Goal: Navigation & Orientation: Find specific page/section

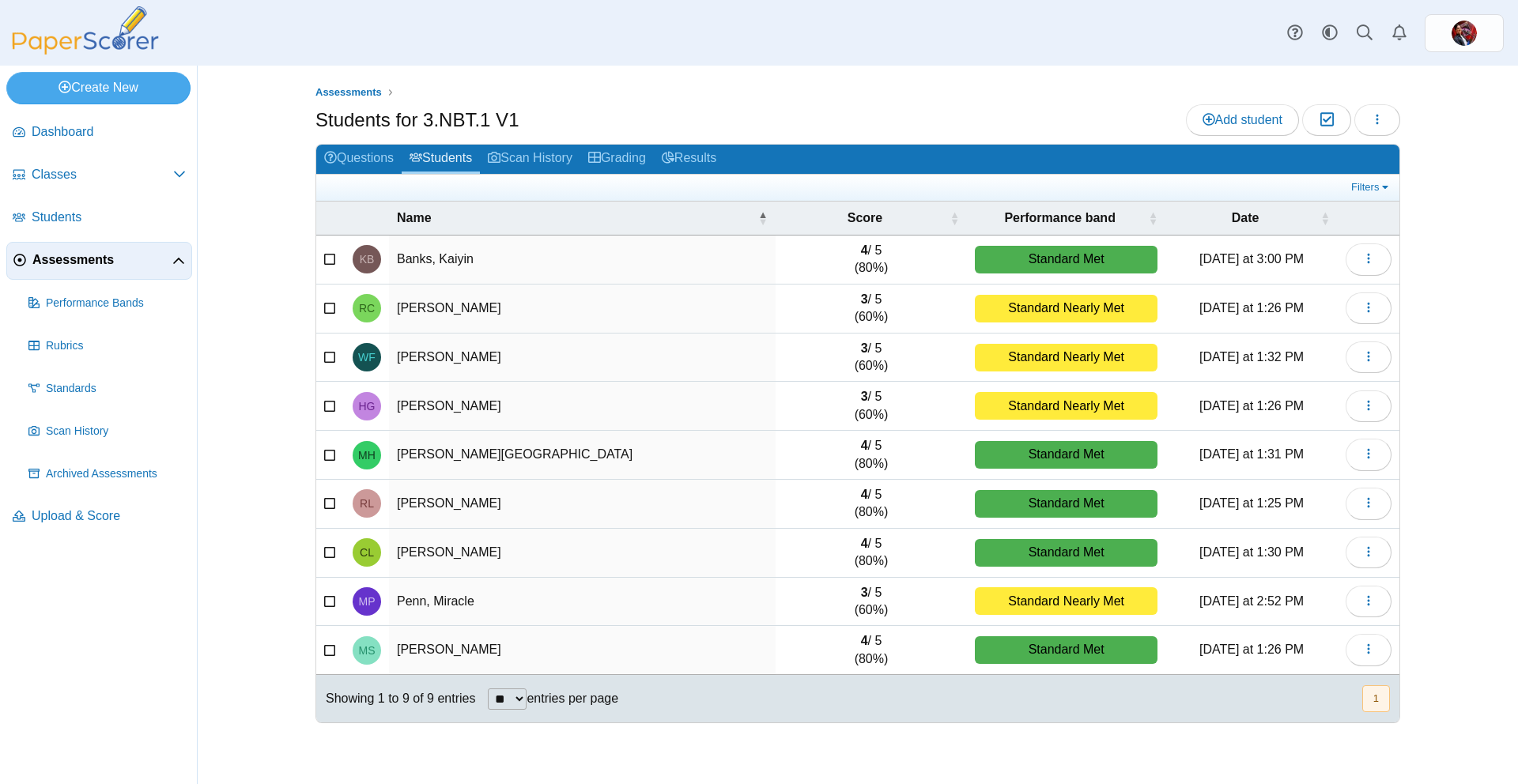
click at [102, 259] on span "Assessments" at bounding box center [102, 260] width 140 height 17
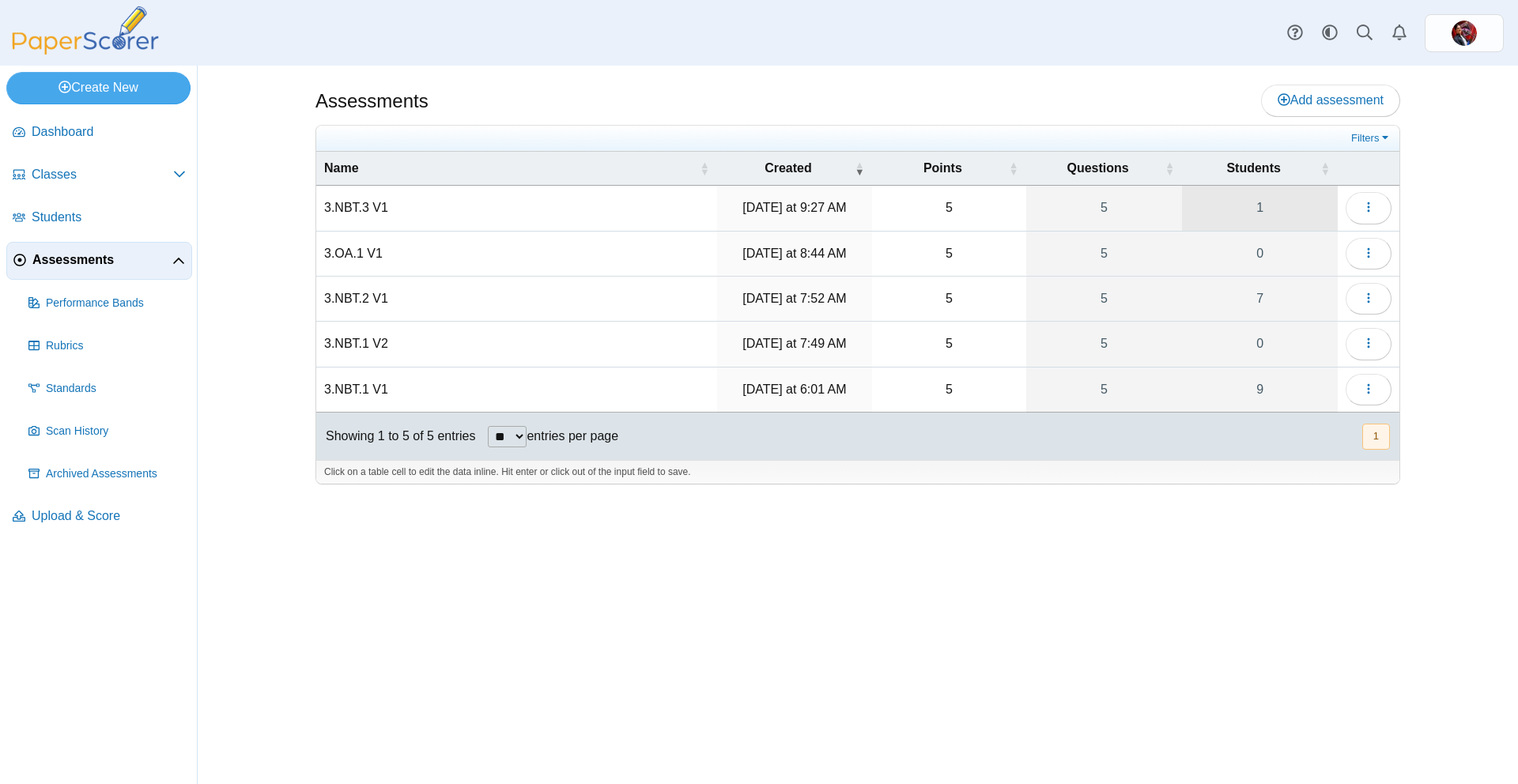
click at [1284, 210] on link "1" at bounding box center [1260, 208] width 156 height 45
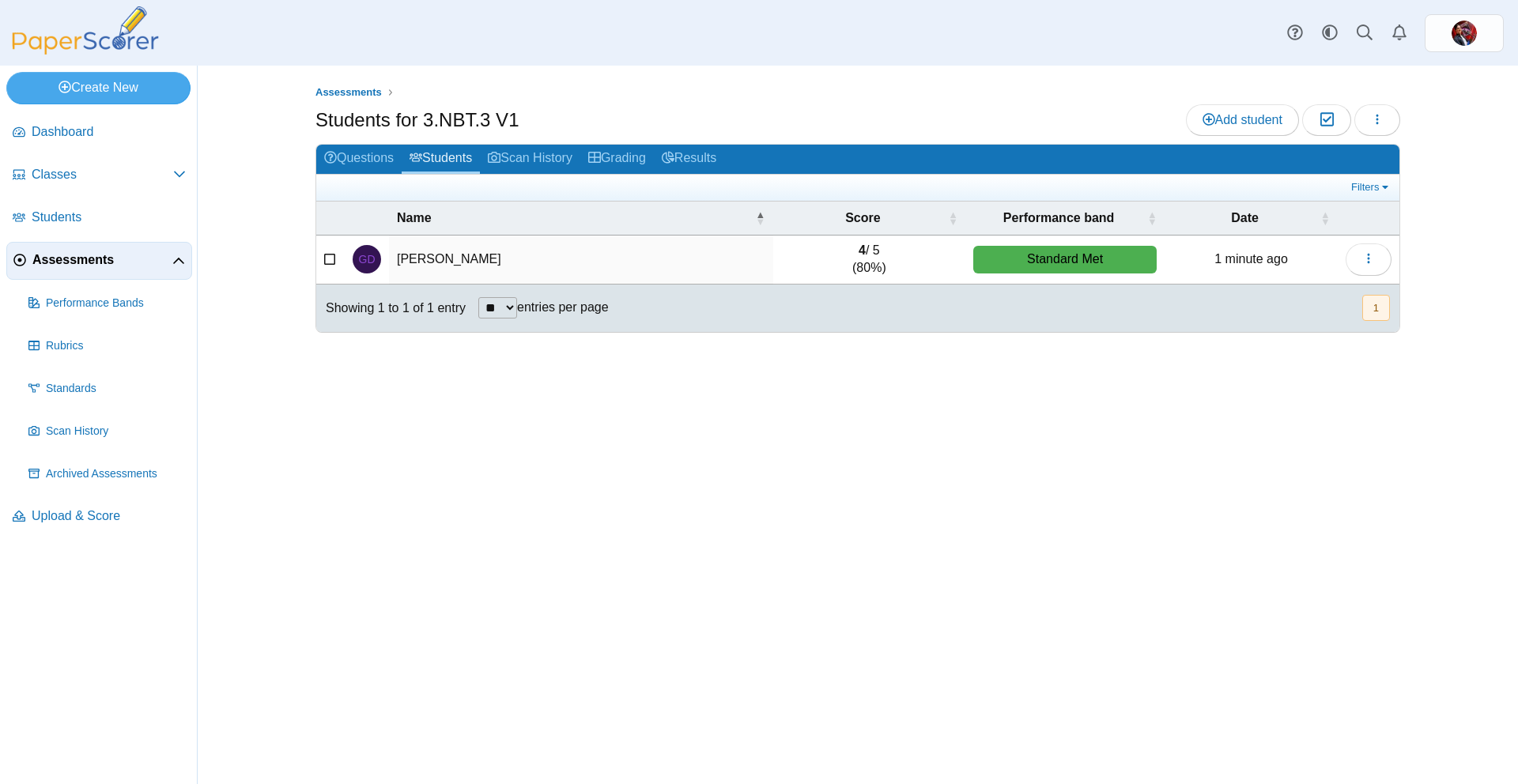
click at [93, 260] on span "Assessments" at bounding box center [102, 260] width 140 height 17
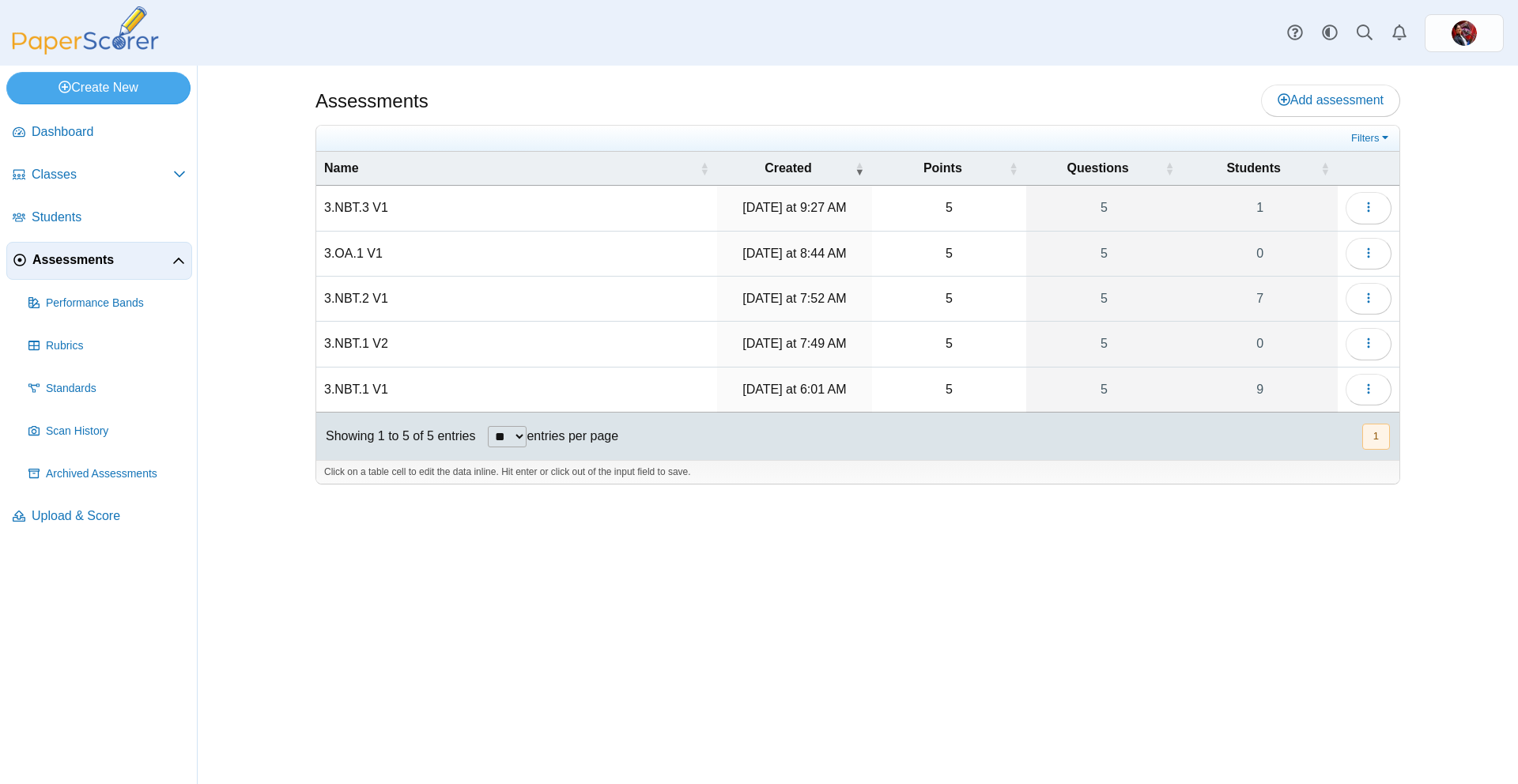
click at [369, 347] on td "3.NBT.1 V2" at bounding box center [517, 344] width 401 height 45
click at [244, 373] on div "Assessments Add assessment Filters" at bounding box center [858, 425] width 1321 height 719
click at [1278, 210] on link "2" at bounding box center [1260, 208] width 156 height 45
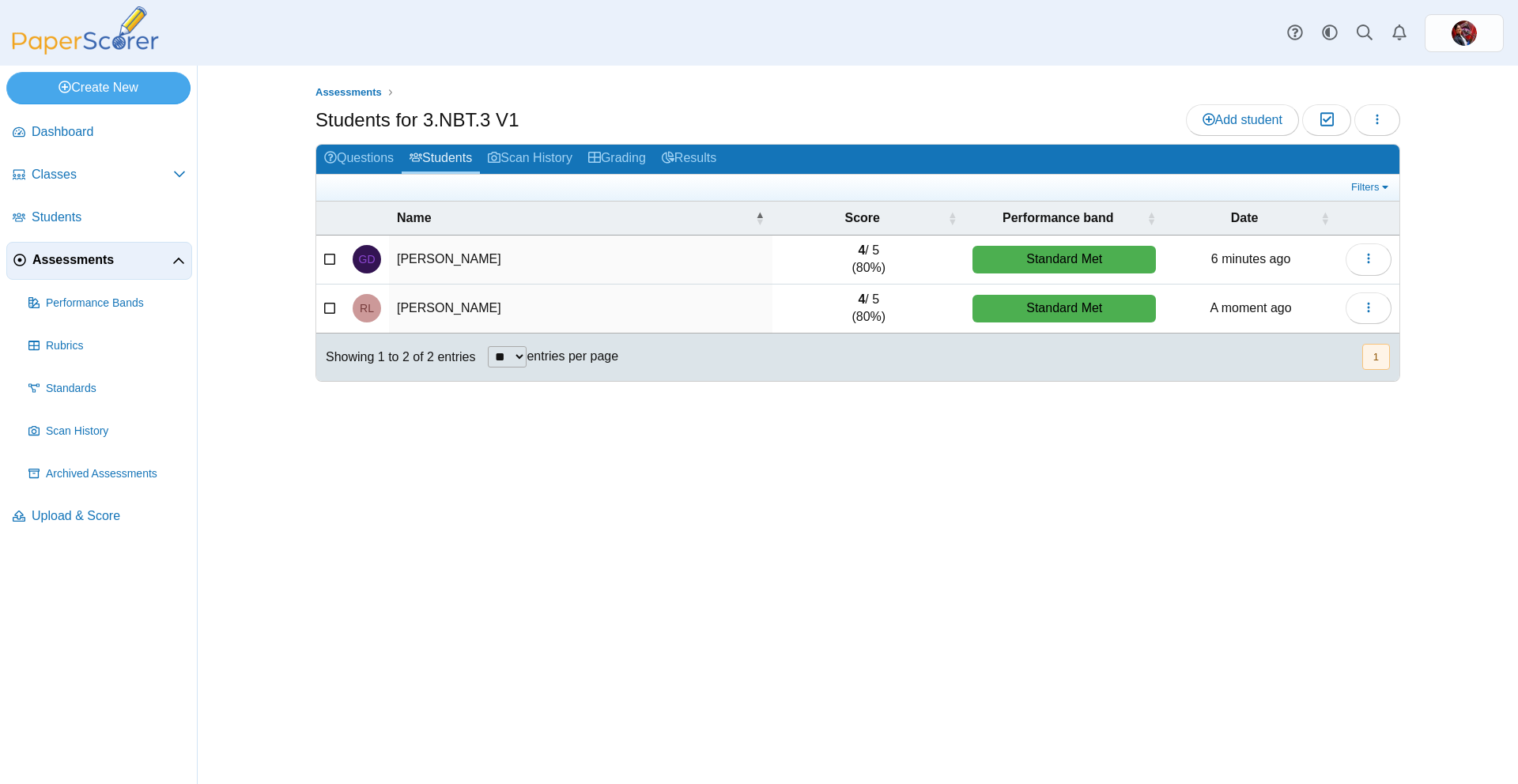
click at [87, 259] on span "Assessments" at bounding box center [102, 260] width 140 height 17
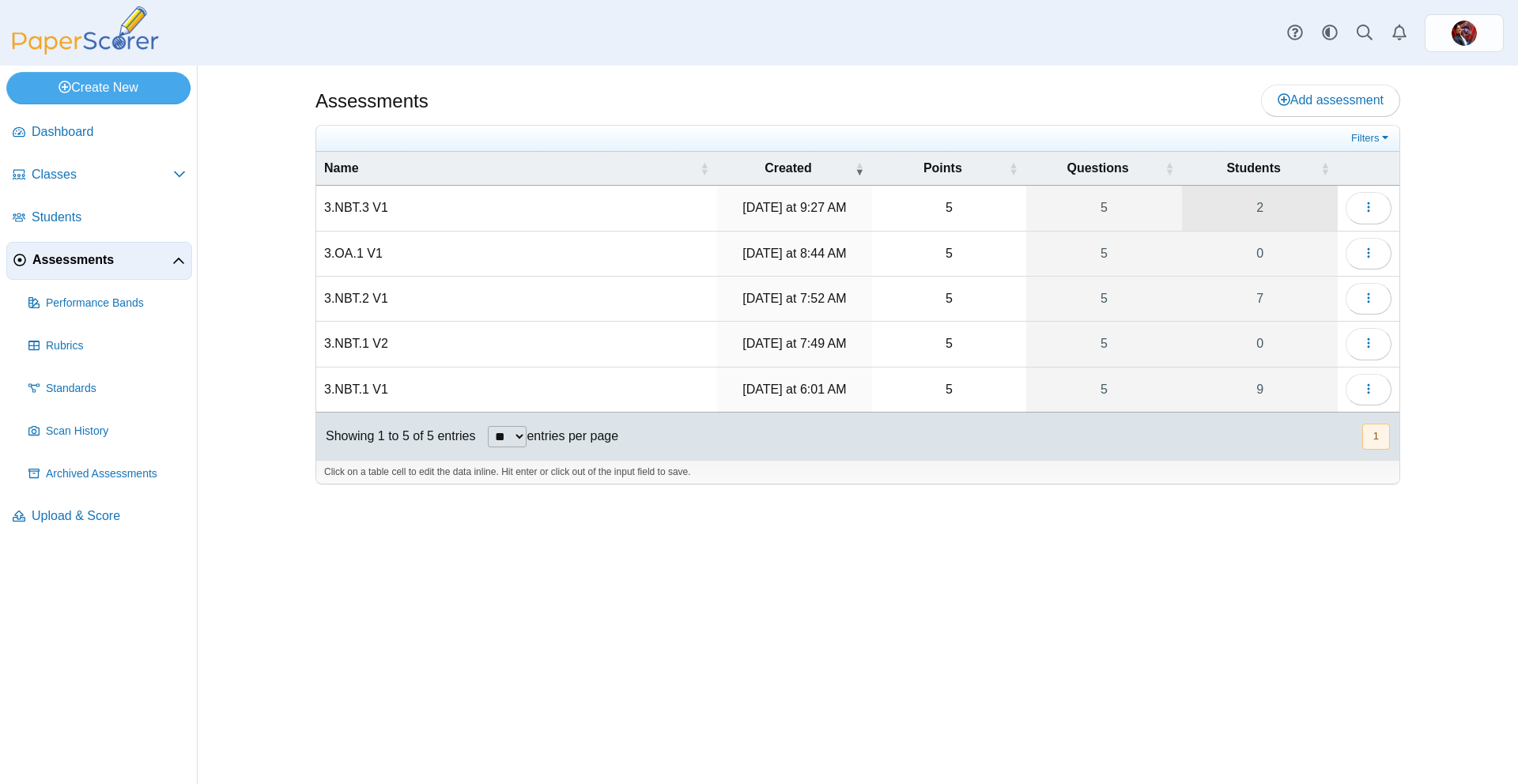
click at [1255, 208] on link "2" at bounding box center [1260, 208] width 156 height 45
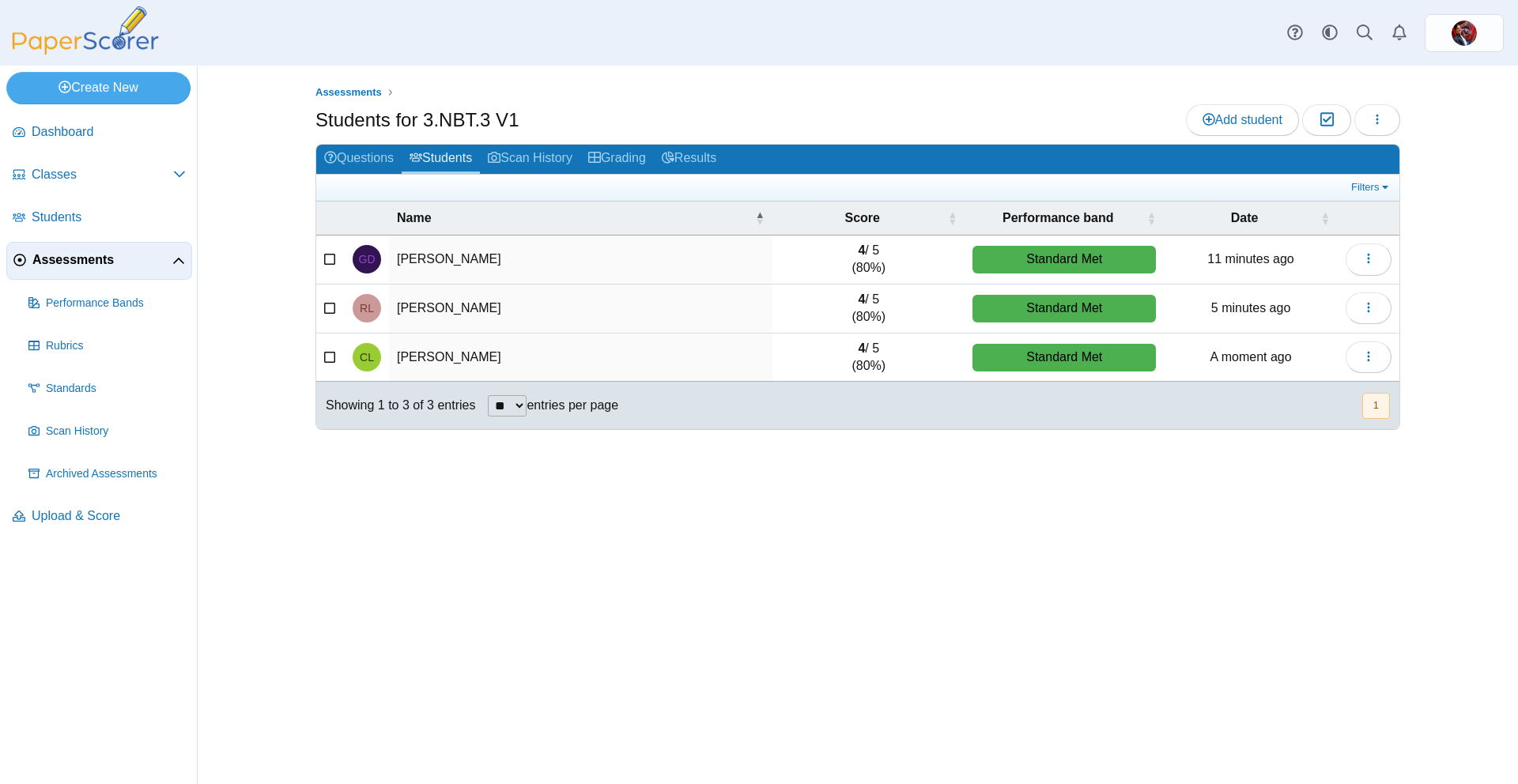
click at [85, 256] on span "Assessments" at bounding box center [102, 260] width 140 height 17
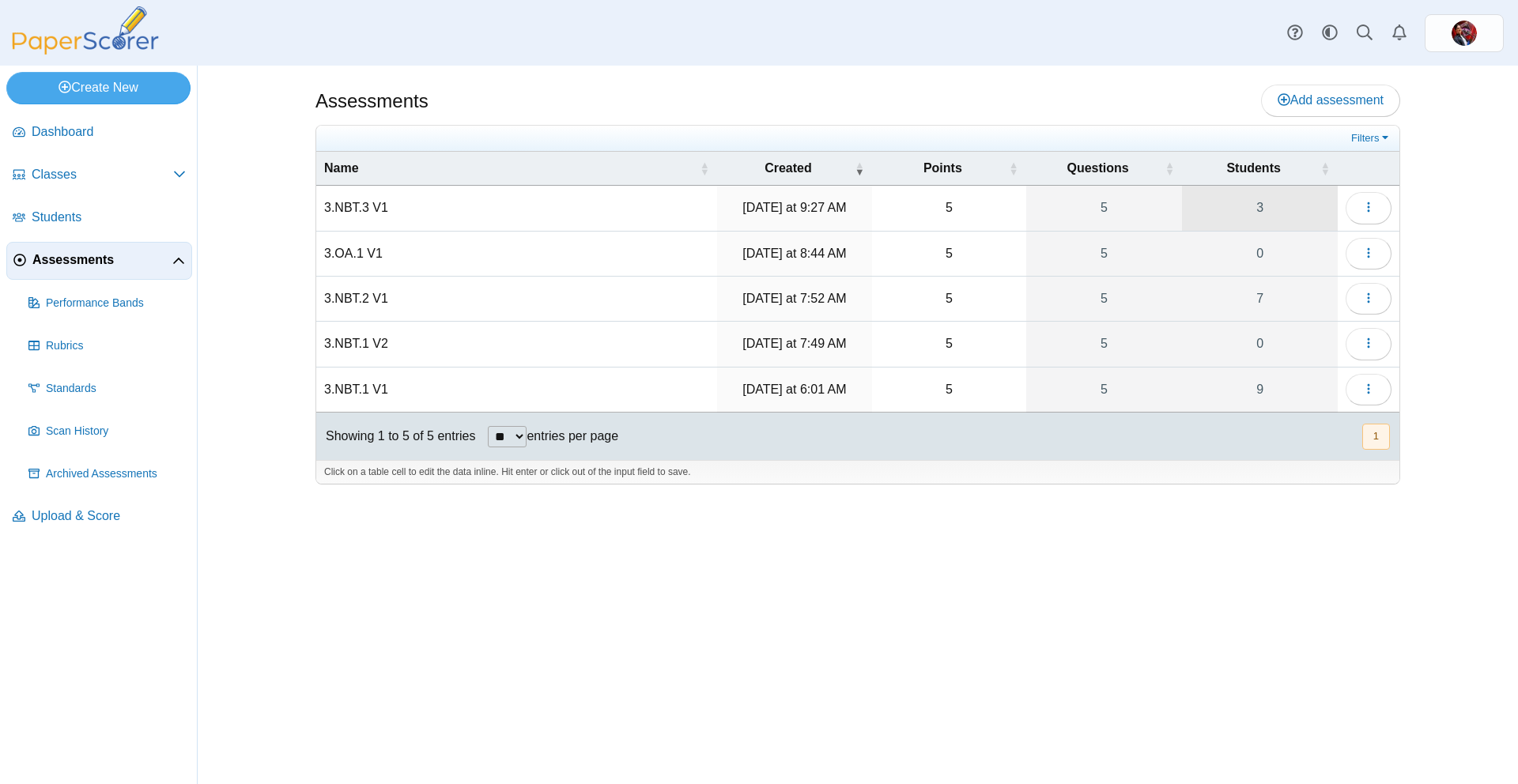
click at [1264, 210] on link "3" at bounding box center [1260, 208] width 156 height 45
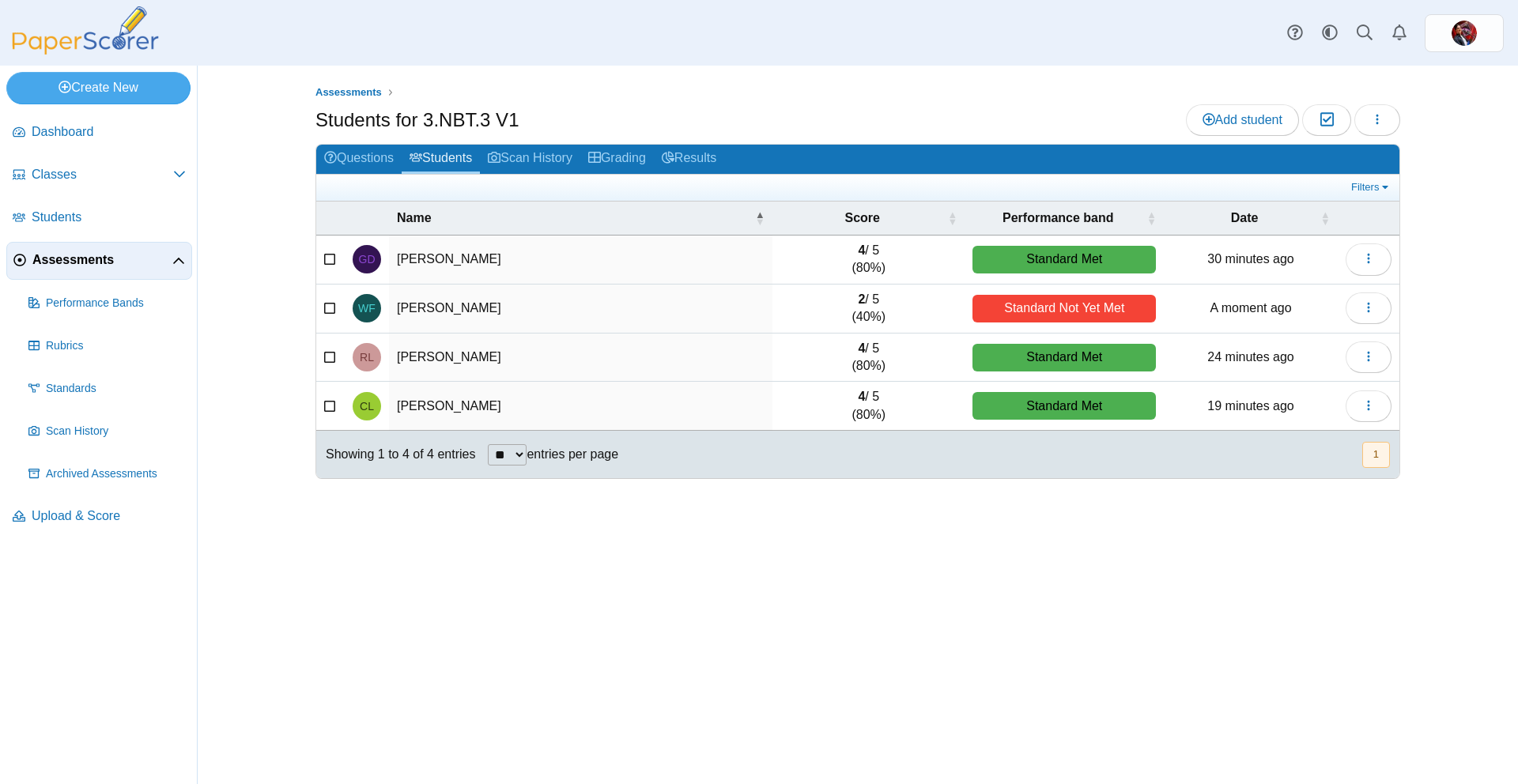
click at [57, 255] on span "Assessments" at bounding box center [102, 260] width 140 height 17
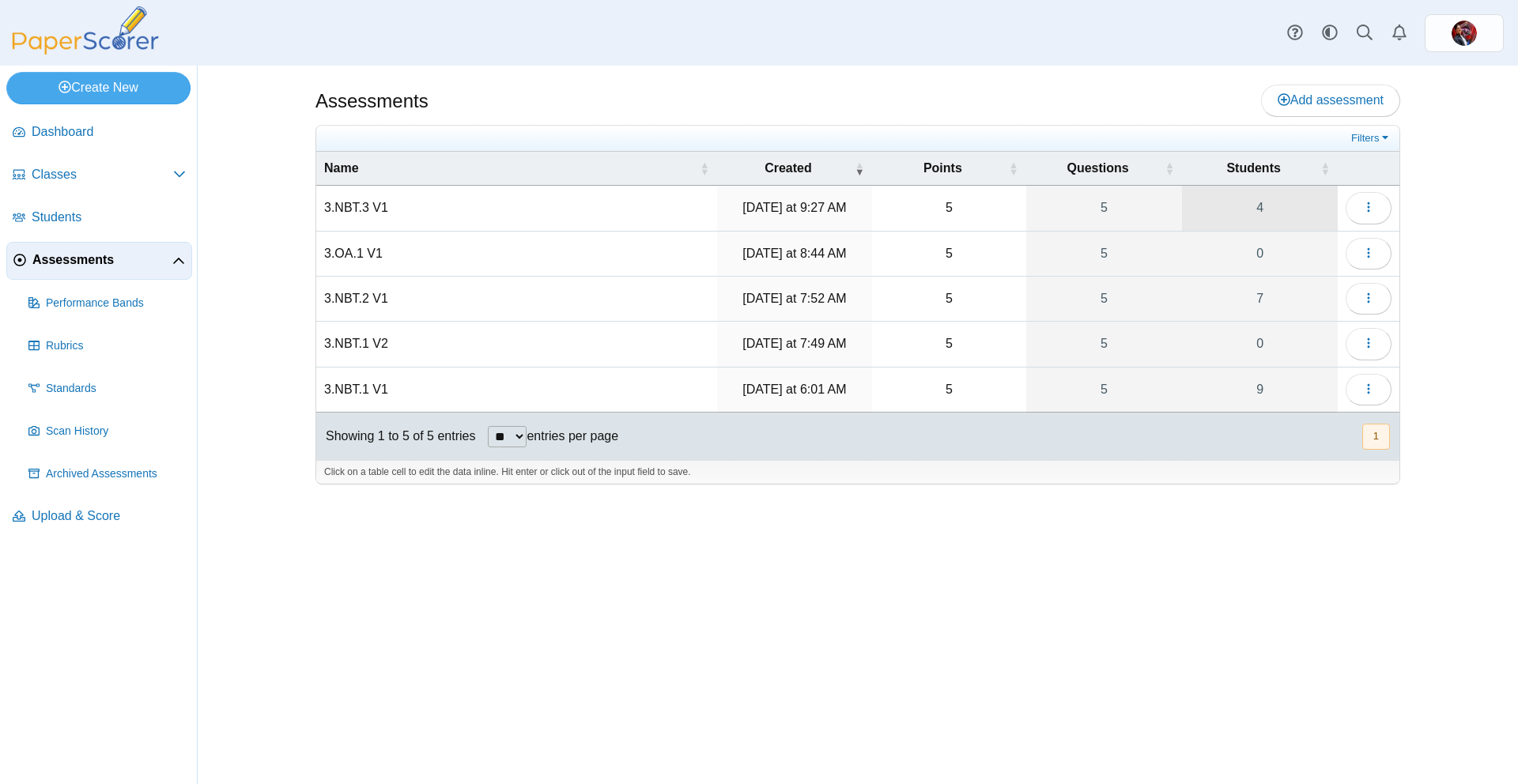
click at [1239, 210] on link "4" at bounding box center [1260, 208] width 156 height 45
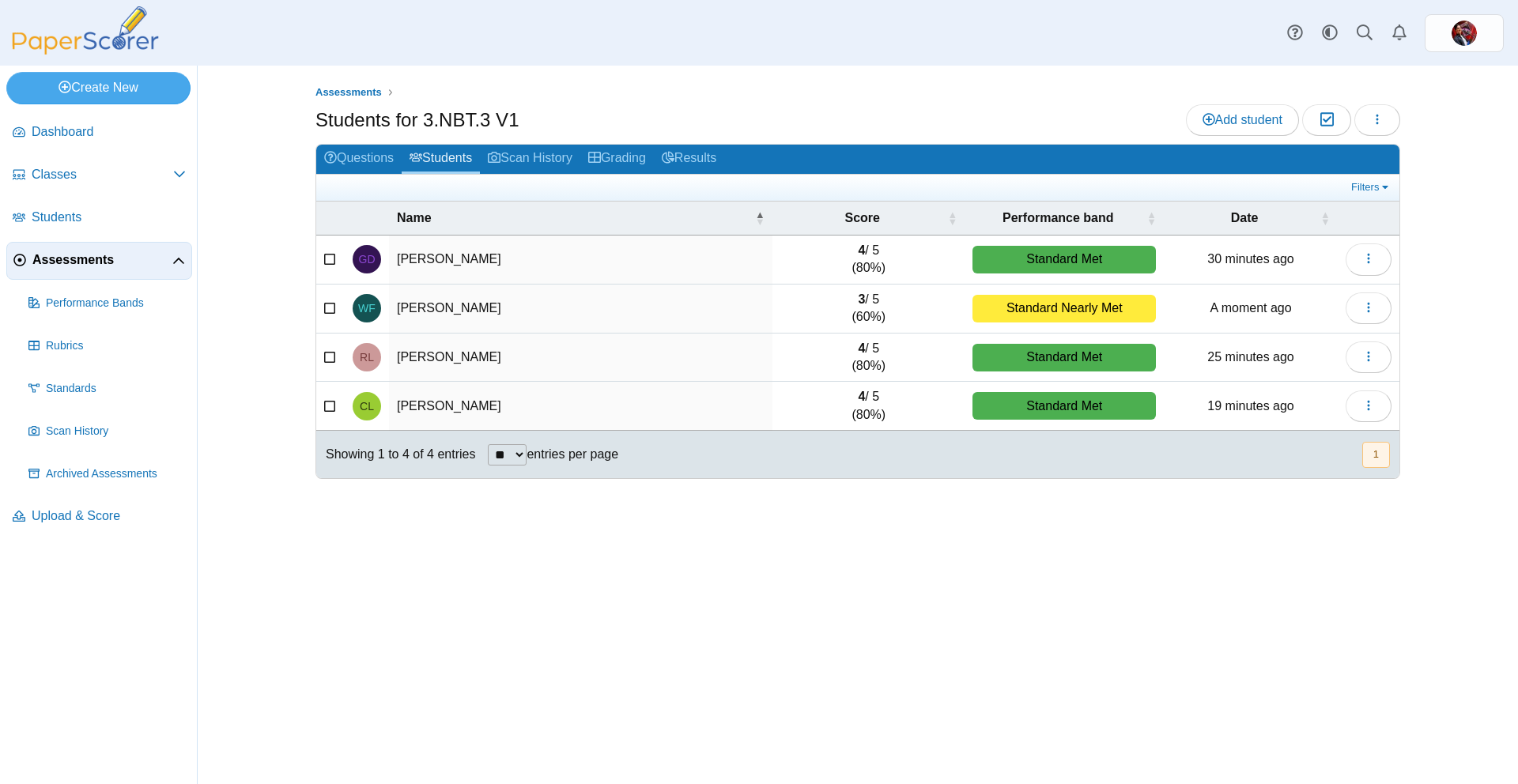
click at [69, 272] on link "Assessments" at bounding box center [99, 261] width 186 height 38
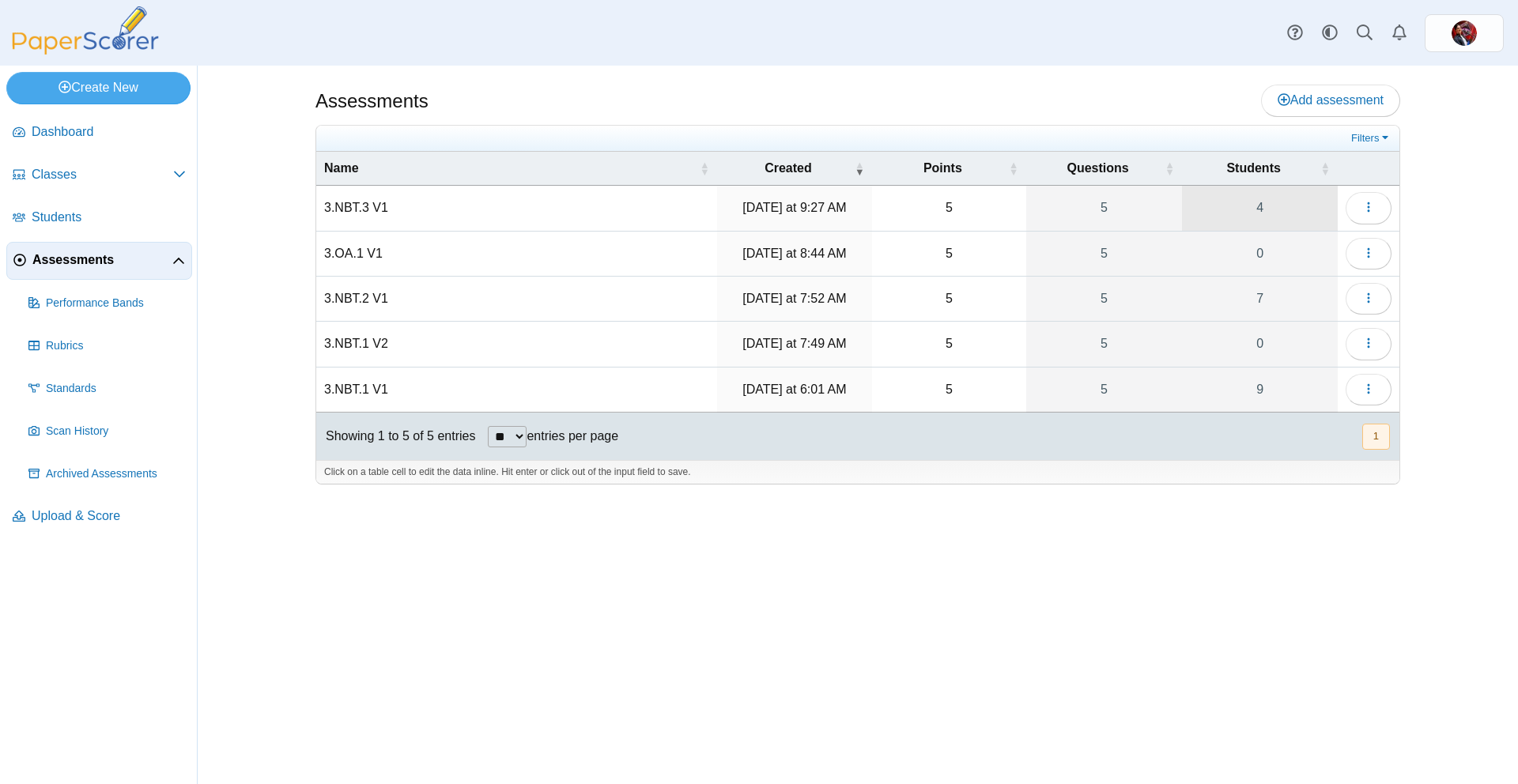
click at [1237, 220] on link "4" at bounding box center [1260, 208] width 156 height 45
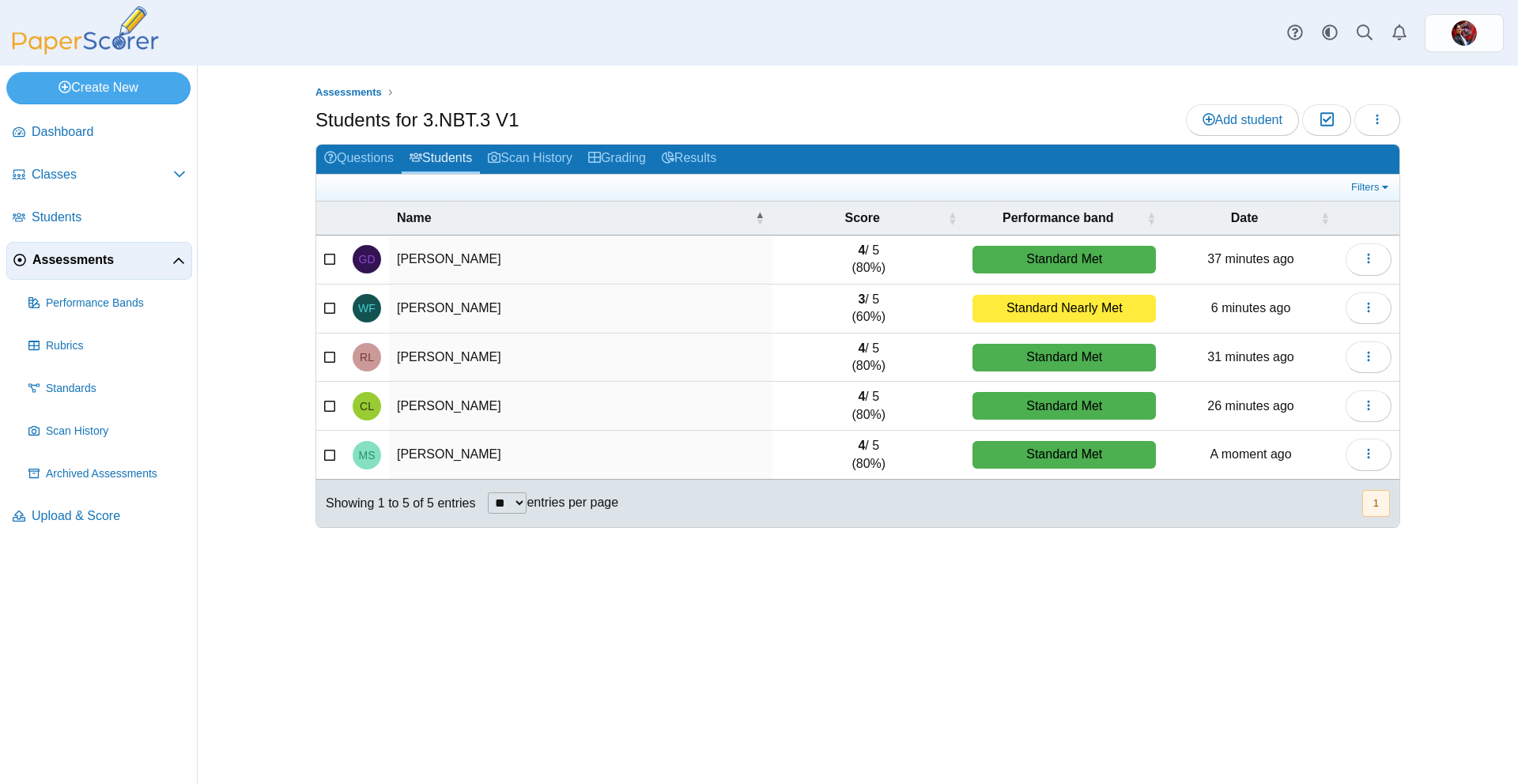
click at [52, 262] on span "Assessments" at bounding box center [102, 260] width 140 height 17
